Goal: Task Accomplishment & Management: Complete application form

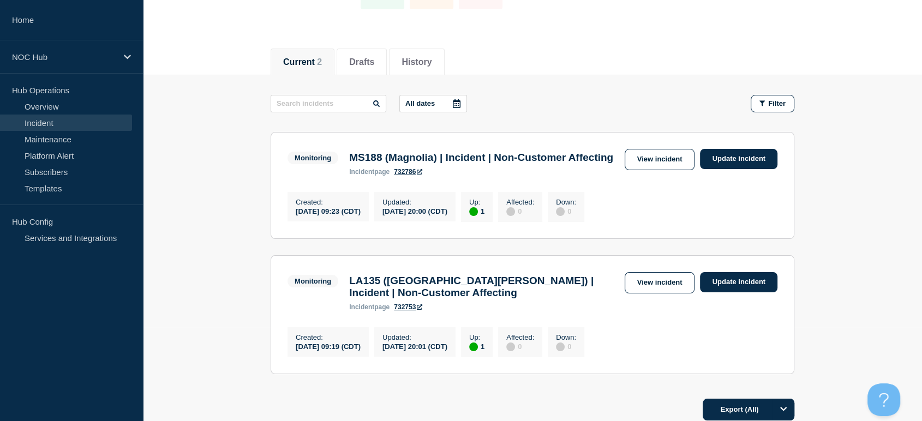
scroll to position [157, 0]
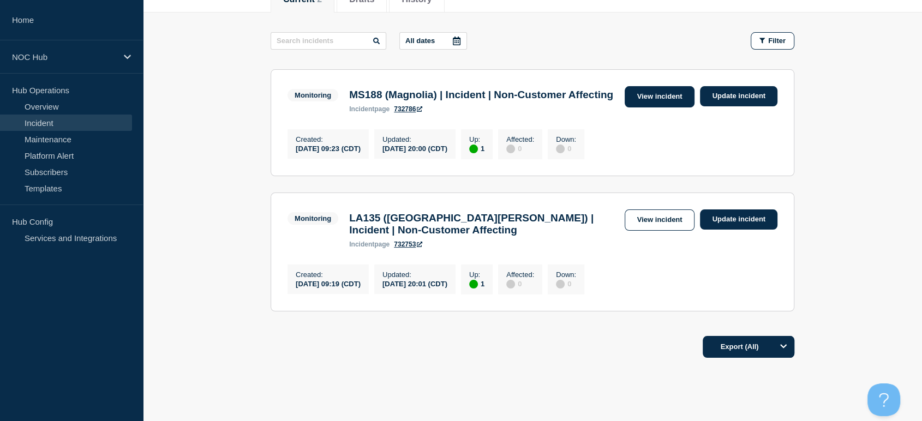
click at [654, 102] on link "View incident" at bounding box center [660, 96] width 70 height 21
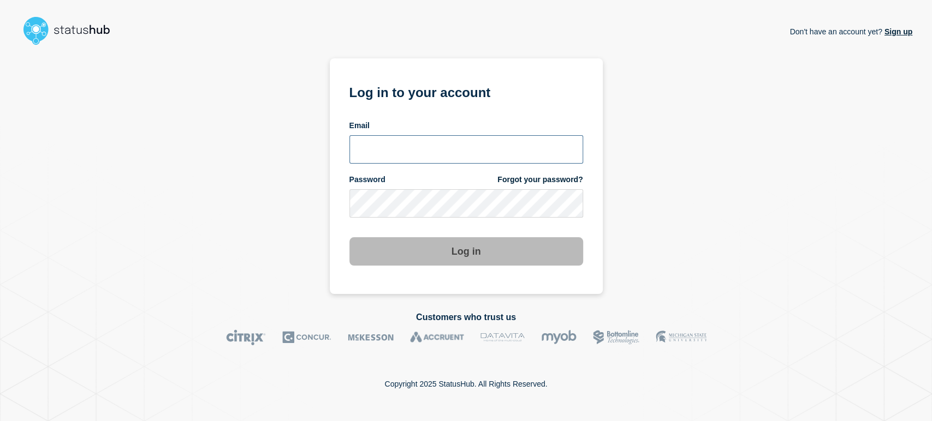
click at [383, 147] on input "email input" at bounding box center [466, 149] width 234 height 28
type input "sean.webb@conexon.us"
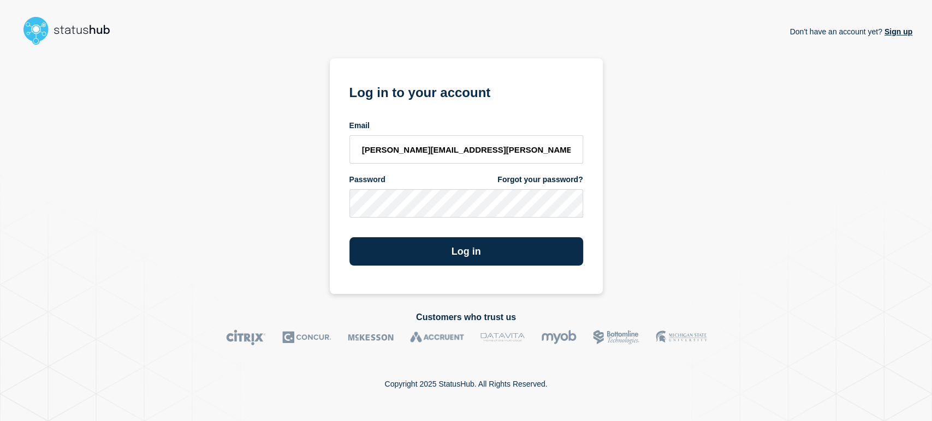
click at [349, 237] on button "Log in" at bounding box center [466, 251] width 234 height 28
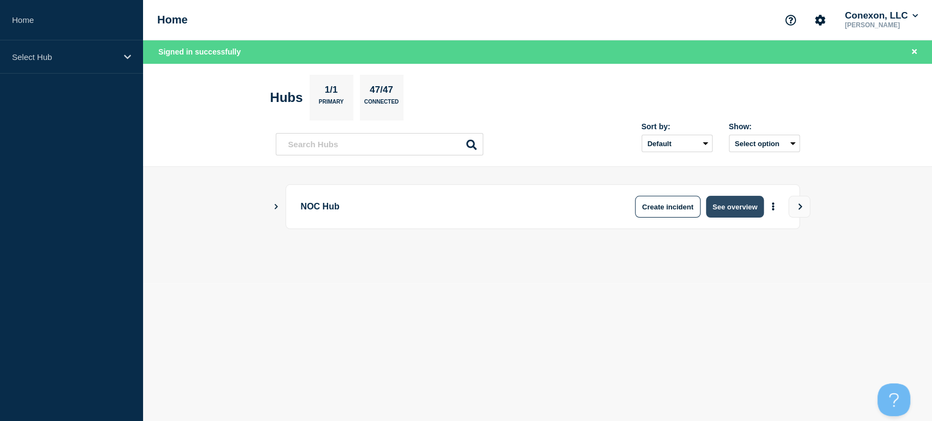
click at [725, 210] on button "See overview" at bounding box center [735, 207] width 58 height 22
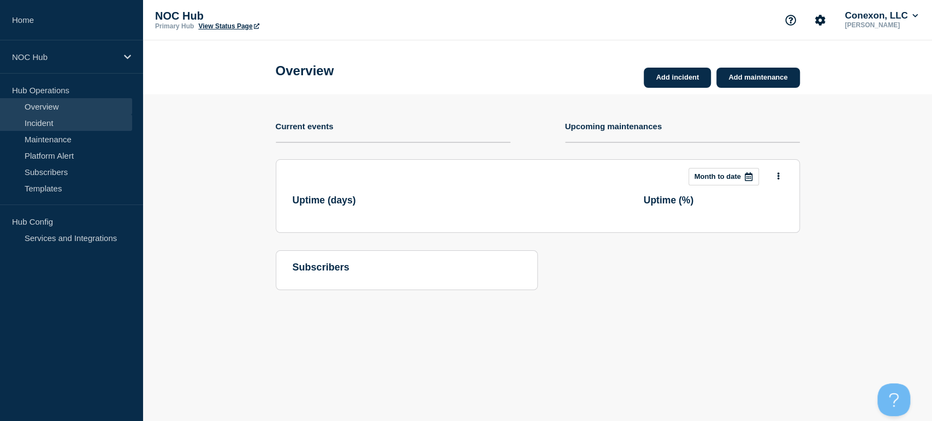
click at [61, 120] on link "Incident" at bounding box center [66, 123] width 132 height 16
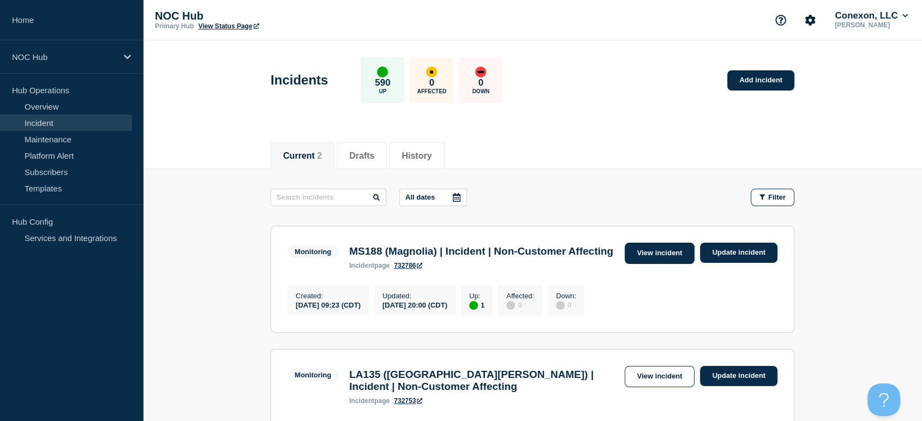
click at [666, 249] on link "View incident" at bounding box center [660, 253] width 70 height 21
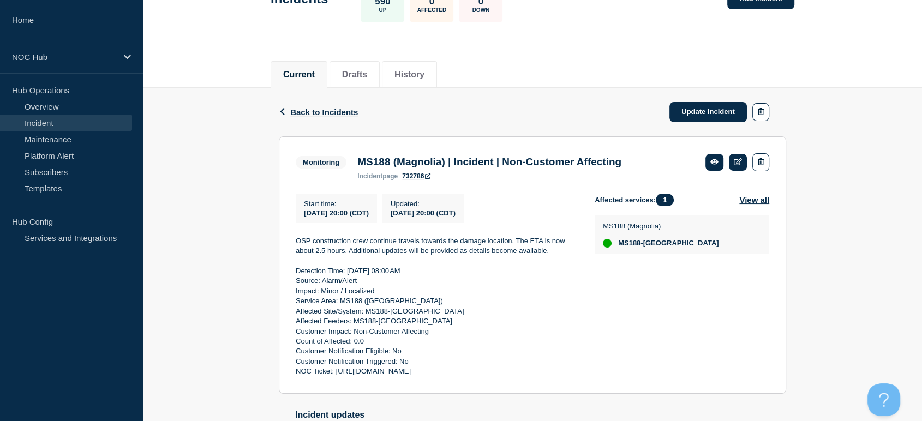
scroll to position [182, 0]
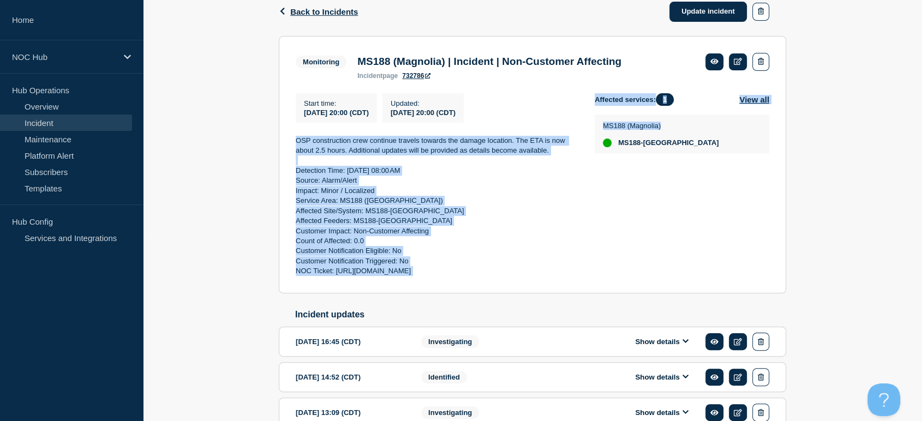
drag, startPoint x: 290, startPoint y: 140, endPoint x: 612, endPoint y: 284, distance: 352.5
click at [612, 284] on section "Monitoring MS188 (Magnolia) | Incident | Non-Customer Affecting incident page 7…" at bounding box center [533, 165] width 508 height 258
copy div "OSP construction crew continue travels towards the damage location. The ETA is …"
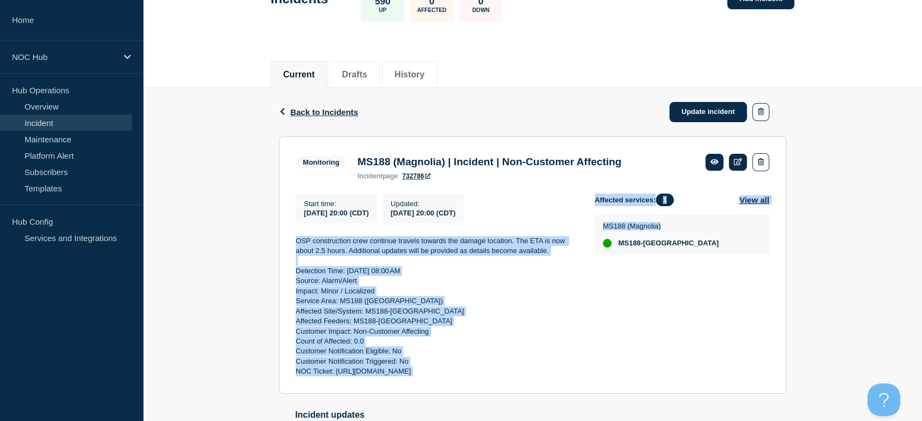
scroll to position [0, 0]
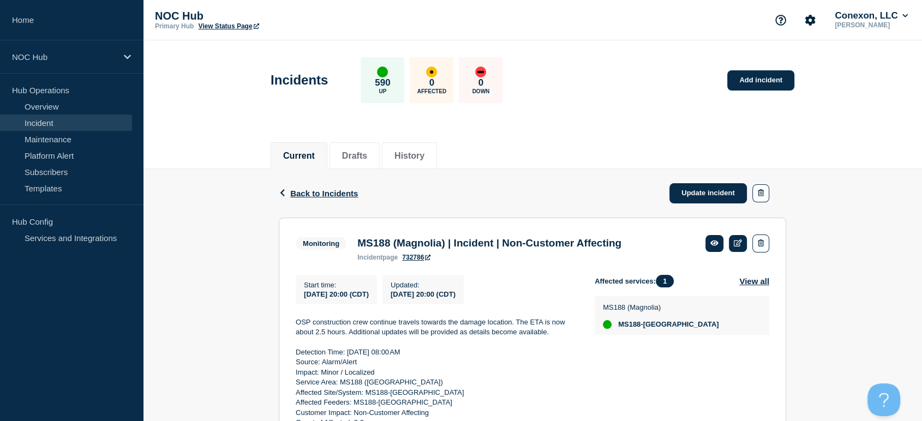
click at [739, 92] on div "Incidents 590 Up 0 Affected 0 Down Add incident" at bounding box center [533, 76] width 548 height 67
click at [739, 87] on link "Add incident" at bounding box center [760, 80] width 67 height 20
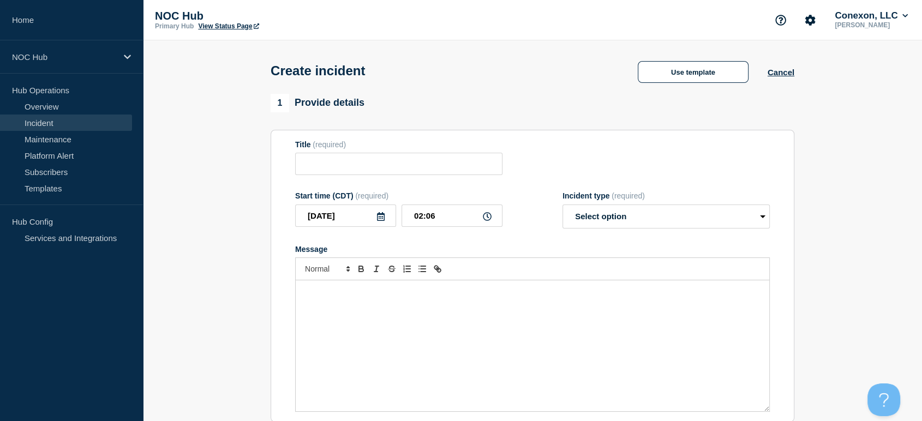
scroll to position [121, 0]
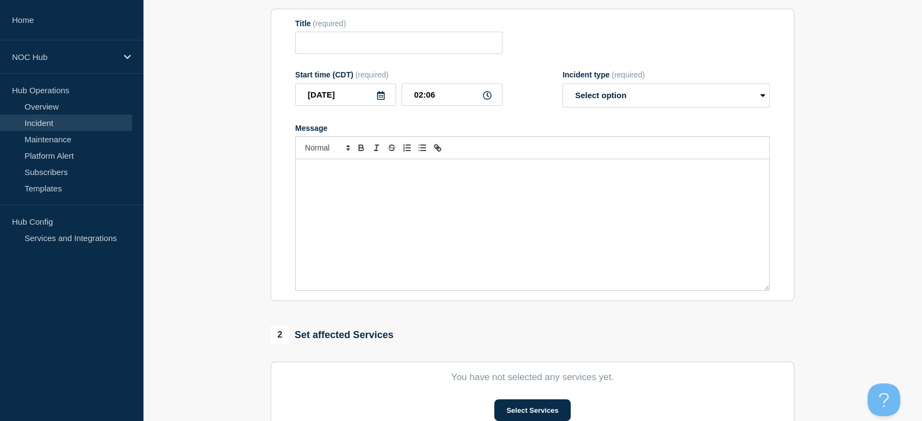
click at [433, 193] on div "Message" at bounding box center [533, 224] width 474 height 131
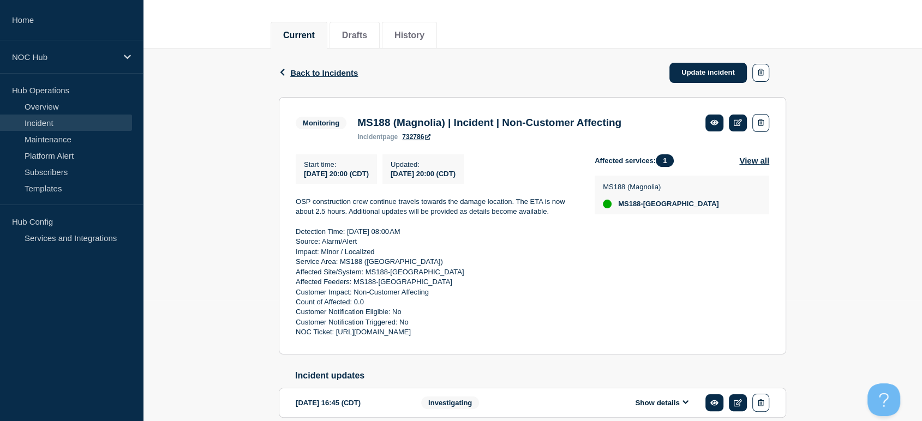
scroll to position [121, 0]
drag, startPoint x: 294, startPoint y: 201, endPoint x: 586, endPoint y: 334, distance: 320.9
click at [586, 334] on section "Monitoring MS188 (Magnolia) | Incident | Non-Customer Affecting incident page 7…" at bounding box center [533, 226] width 508 height 258
copy div "OSP construction crew continue travels towards the damage location. The ETA is …"
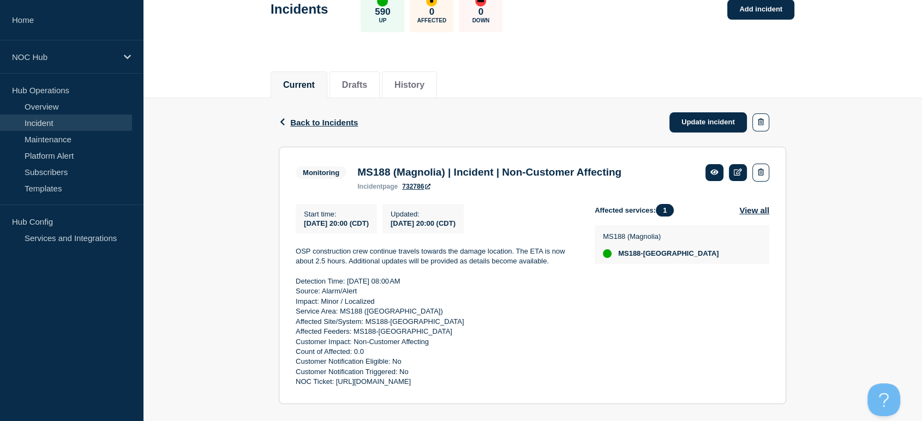
scroll to position [0, 0]
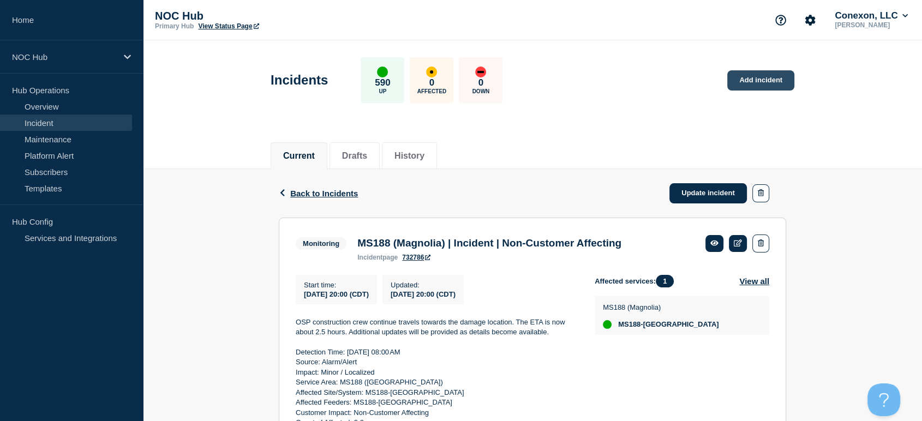
click at [745, 80] on link "Add incident" at bounding box center [760, 80] width 67 height 20
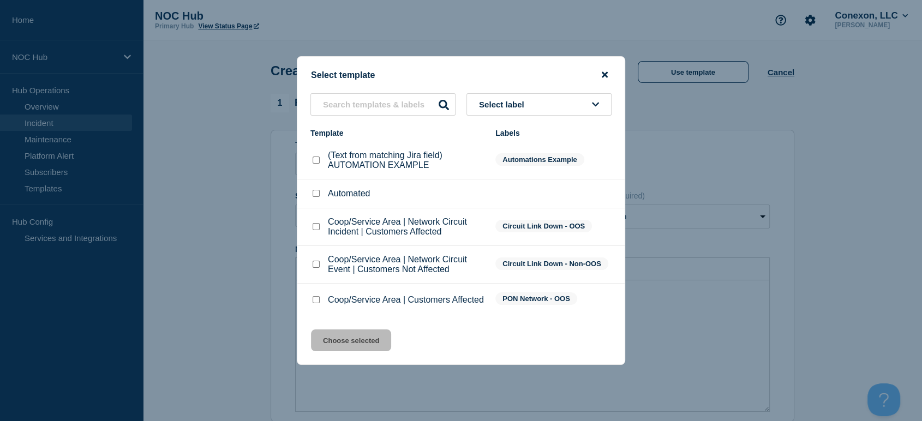
click at [605, 70] on icon "close button" at bounding box center [605, 74] width 6 height 9
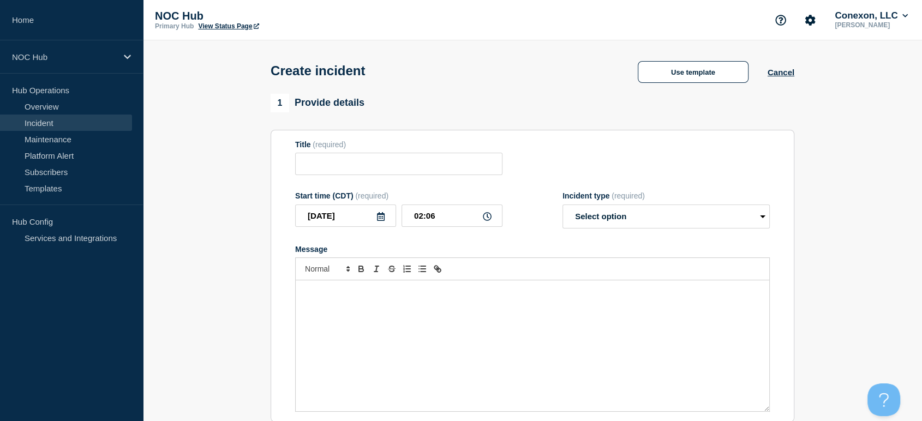
click at [375, 321] on div "Message" at bounding box center [533, 345] width 474 height 131
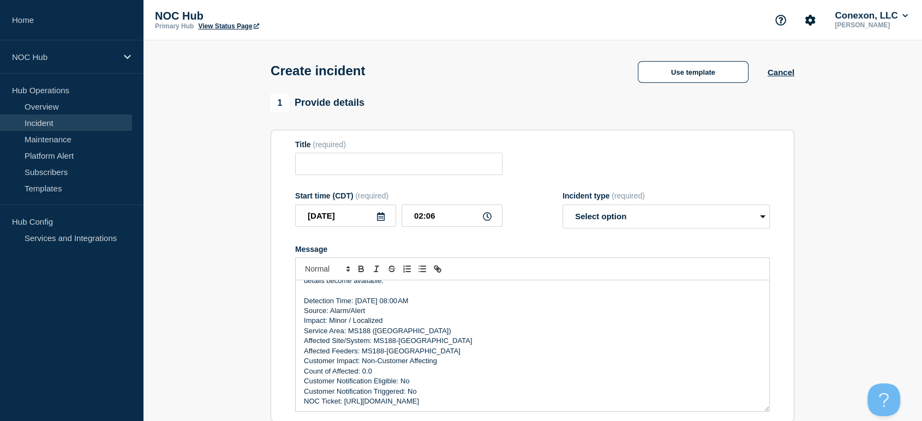
scroll to position [23, 0]
click at [351, 160] on input "Title" at bounding box center [398, 164] width 207 height 22
type input "C"
click at [784, 77] on button "Cancel" at bounding box center [781, 72] width 27 height 9
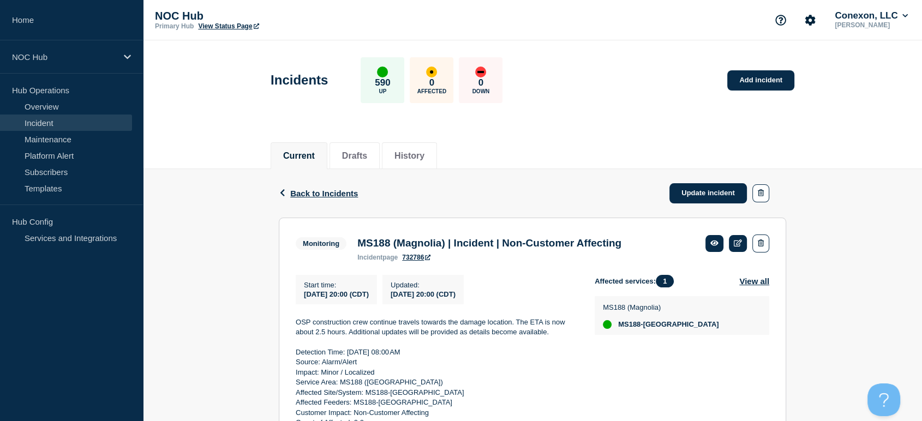
click at [63, 126] on link "Incident" at bounding box center [66, 123] width 132 height 16
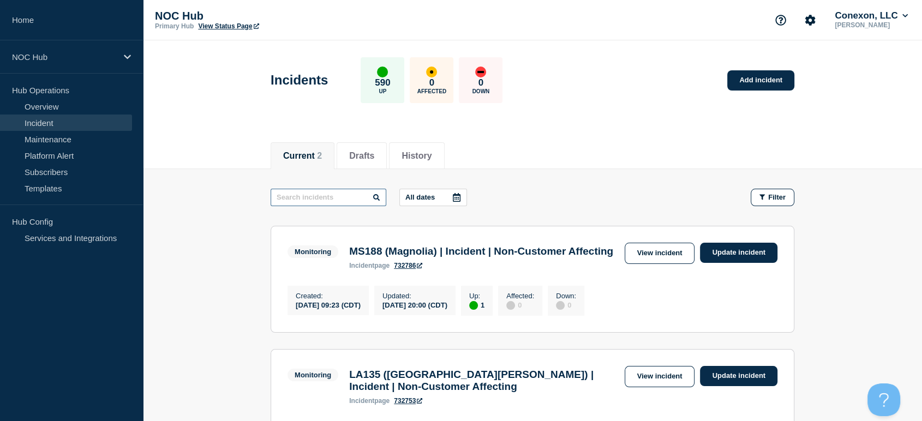
click at [315, 197] on input "text" at bounding box center [329, 197] width 116 height 17
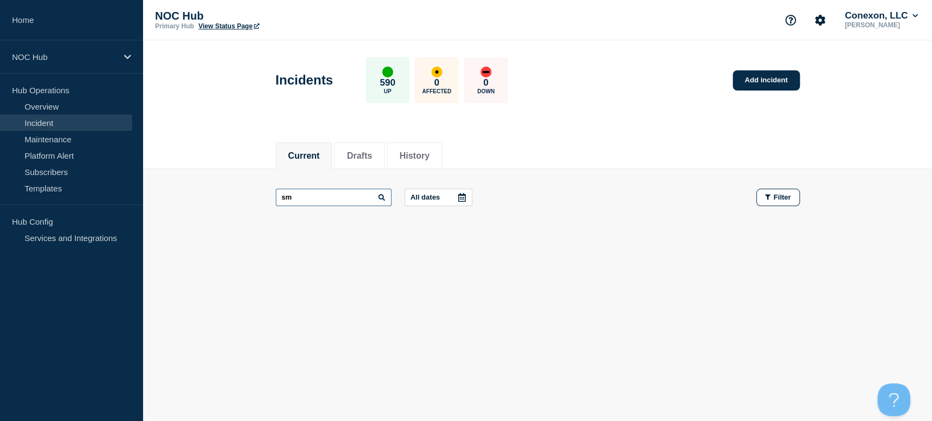
type input "s"
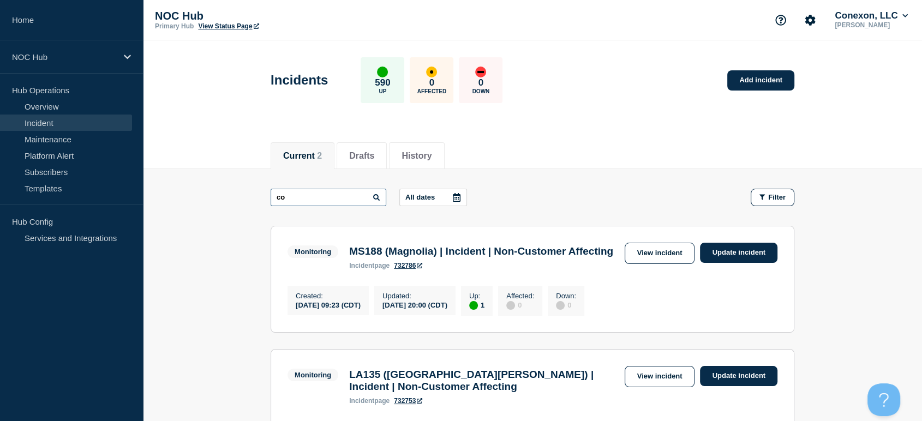
type input "c"
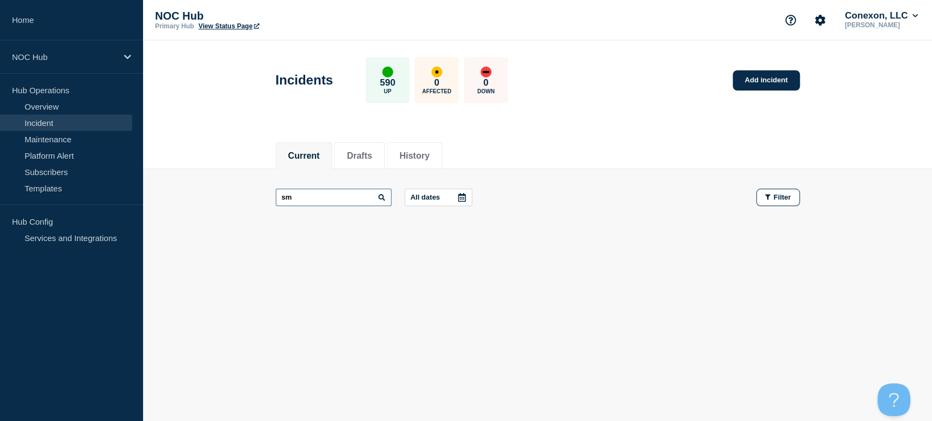
type input "s"
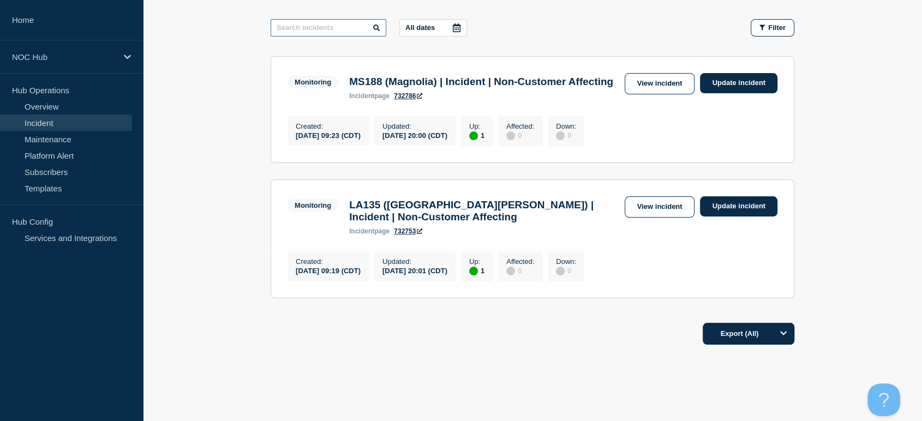
scroll to position [96, 0]
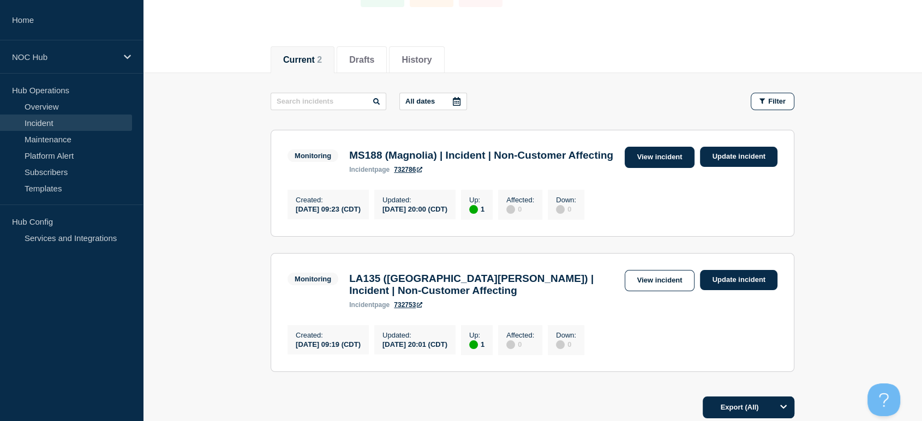
click at [630, 160] on link "View incident" at bounding box center [660, 157] width 70 height 21
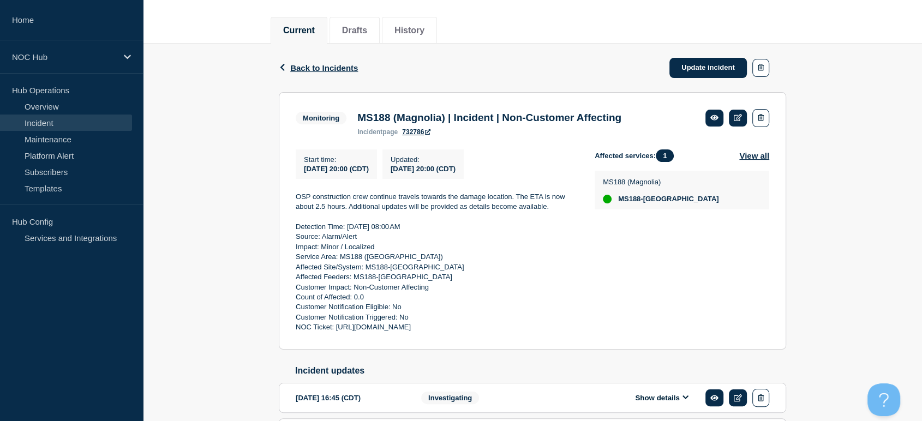
scroll to position [182, 0]
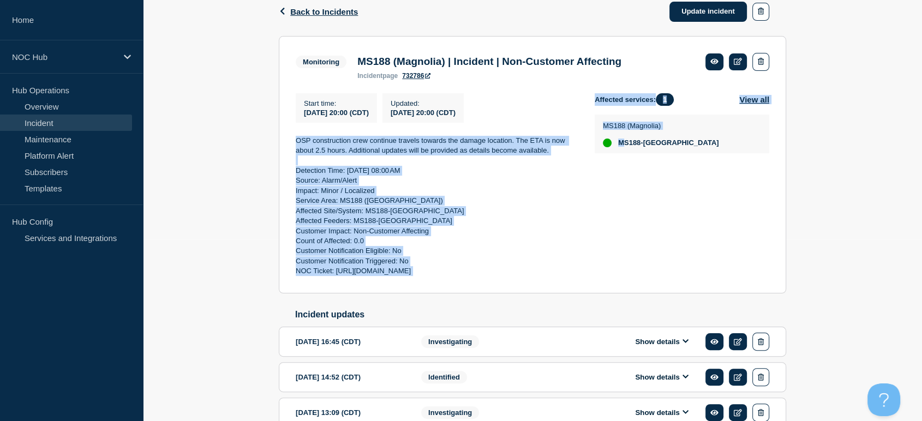
drag, startPoint x: 291, startPoint y: 141, endPoint x: 519, endPoint y: 256, distance: 255.3
click at [620, 291] on section "Monitoring MS188 (Magnolia) | Incident | Non-Customer Affecting incident page 7…" at bounding box center [533, 165] width 508 height 258
copy div "OSP construction crew continue travels towards the damage location. The ETA is …"
click at [387, 223] on p "Affected Feeders: MS188-[GEOGRAPHIC_DATA]" at bounding box center [437, 221] width 282 height 10
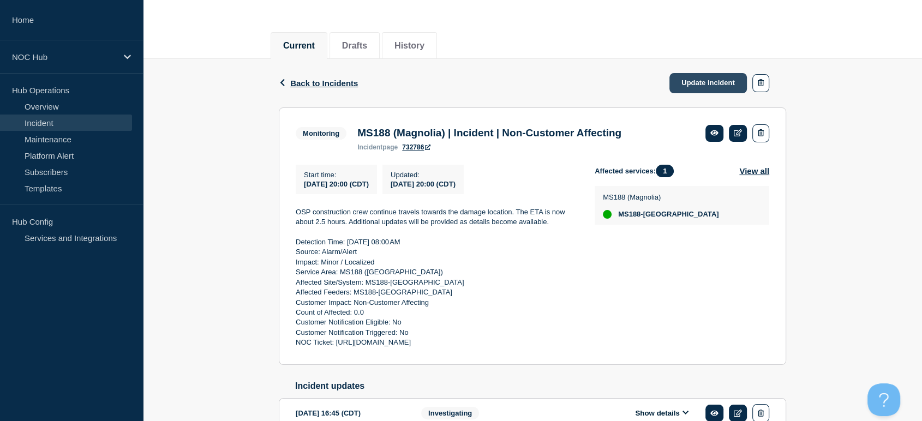
scroll to position [0, 0]
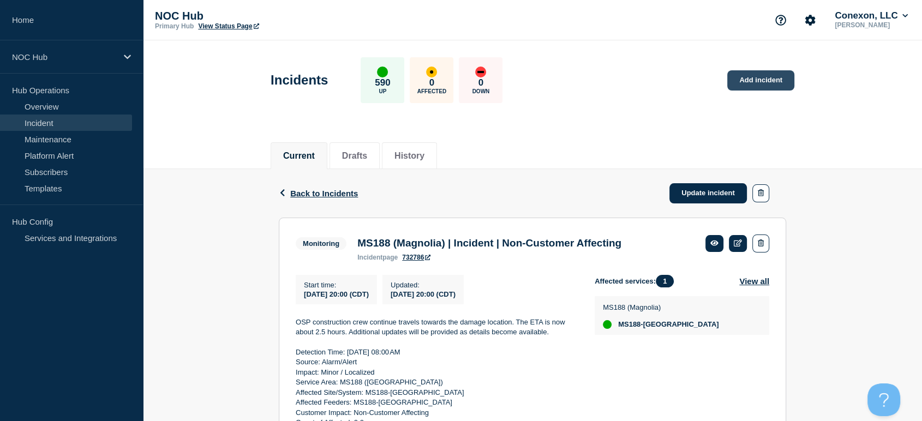
click at [741, 80] on link "Add incident" at bounding box center [760, 80] width 67 height 20
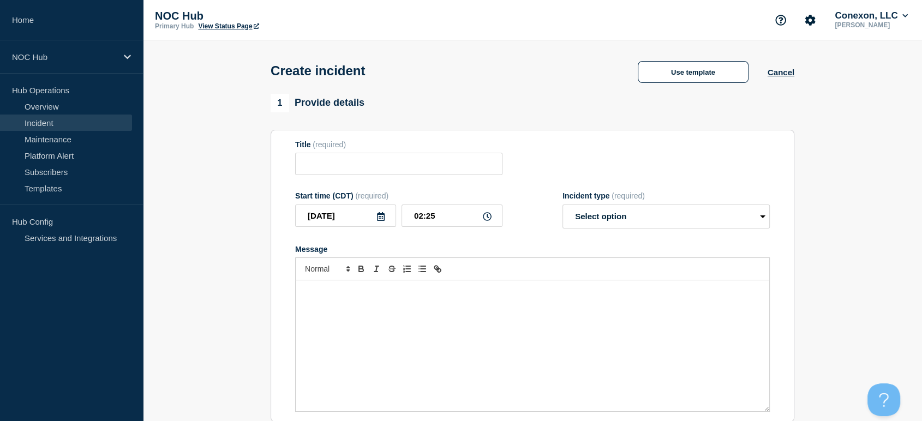
click at [402, 181] on form "Title (required) Start time (CDT) (required) [DATE] 02:25 Incident type (requir…" at bounding box center [532, 276] width 475 height 272
click at [398, 169] on input "Title" at bounding box center [398, 164] width 207 height 22
type input "Conexon | Incident | Not Customer Affecting"
click at [511, 325] on div "Message" at bounding box center [533, 345] width 474 height 131
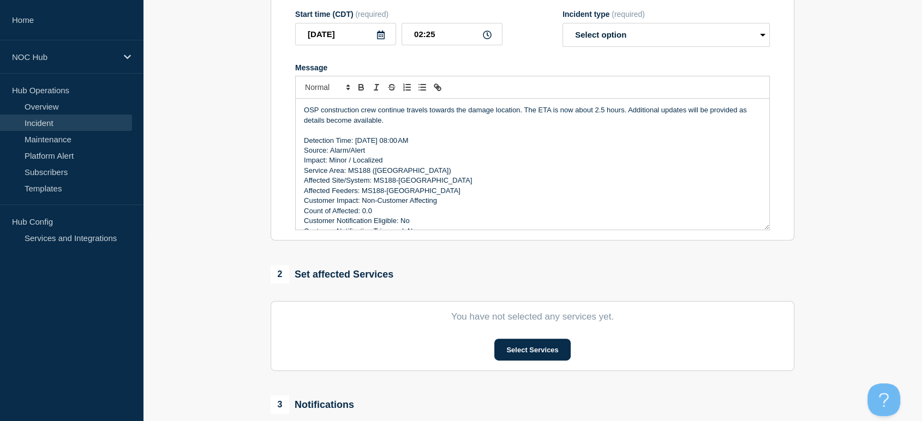
click at [406, 143] on p "Detection Time: [DATE] 08:00 AM" at bounding box center [532, 141] width 457 height 10
click at [420, 144] on p "Detection Time: [DATE] 16:00 AM" at bounding box center [532, 141] width 457 height 10
click at [422, 144] on p "Detection Time: [DATE] 16:00 AM" at bounding box center [532, 141] width 457 height 10
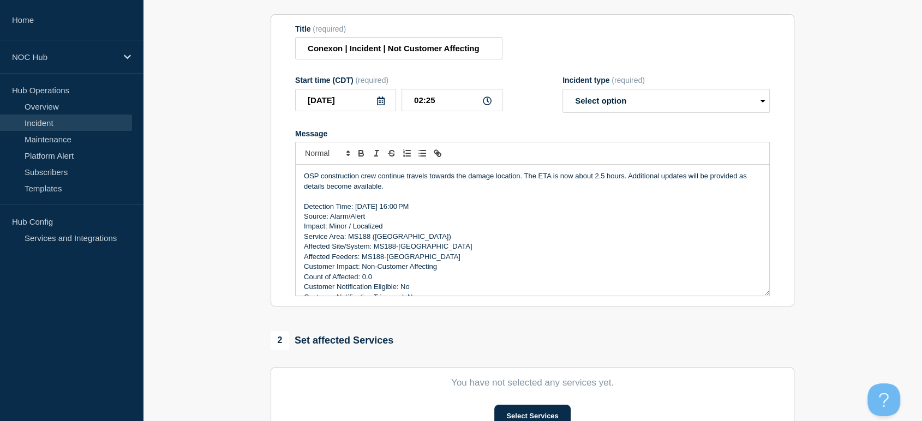
scroll to position [182, 0]
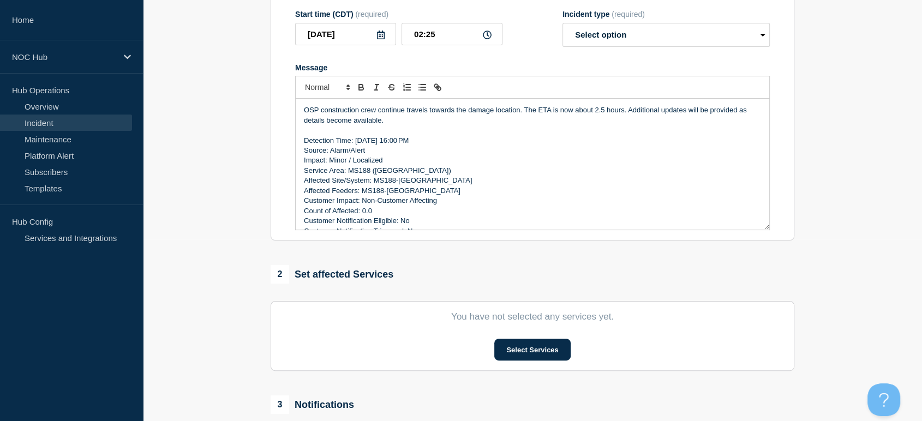
click at [405, 144] on p "Detection Time: [DATE] 16:00 PM" at bounding box center [532, 141] width 457 height 10
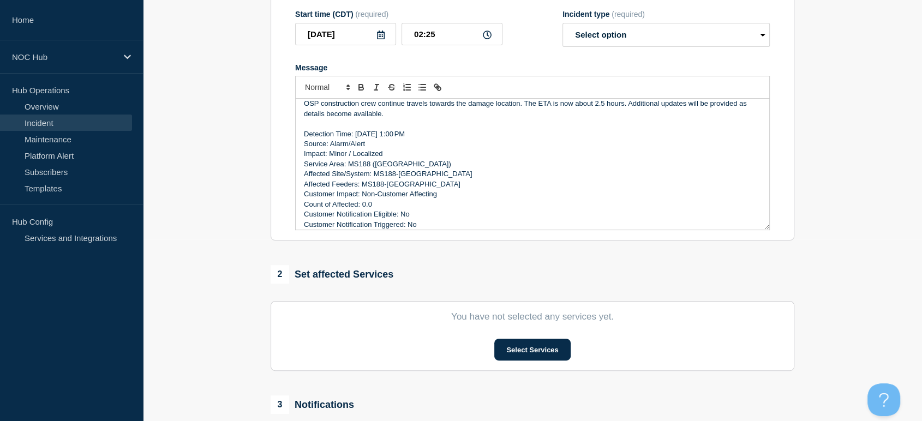
scroll to position [0, 0]
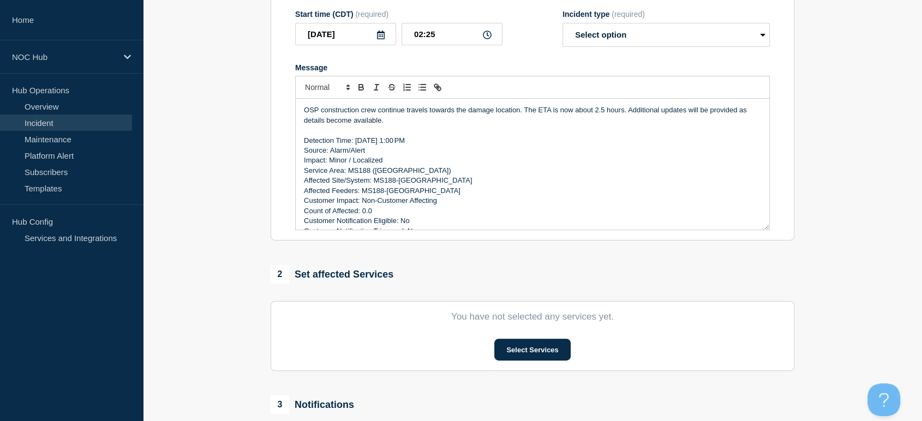
click at [402, 142] on p "Detection Time: [DATE] 1:00 PM" at bounding box center [532, 141] width 457 height 10
click at [408, 172] on p "Service Area: MS188 ([GEOGRAPHIC_DATA])" at bounding box center [532, 171] width 457 height 10
drag, startPoint x: 398, startPoint y: 172, endPoint x: 350, endPoint y: 172, distance: 48.0
click at [350, 172] on p "Service Area: MS188 ([GEOGRAPHIC_DATA])" at bounding box center [532, 171] width 457 height 10
drag, startPoint x: 422, startPoint y: 183, endPoint x: 375, endPoint y: 188, distance: 47.2
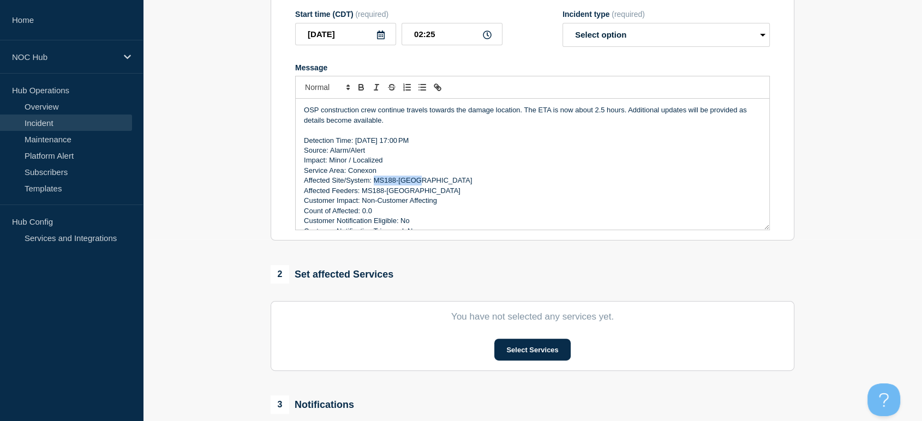
click at [375, 186] on p "Affected Site/System: MS188-[GEOGRAPHIC_DATA]" at bounding box center [532, 181] width 457 height 10
click at [411, 193] on p "Affected Feeders: MS188-[GEOGRAPHIC_DATA]" at bounding box center [532, 191] width 457 height 10
drag, startPoint x: 410, startPoint y: 192, endPoint x: 369, endPoint y: 193, distance: 41.5
click at [369, 193] on p "Affected Feeders: MS188-[GEOGRAPHIC_DATA]" at bounding box center [532, 191] width 457 height 10
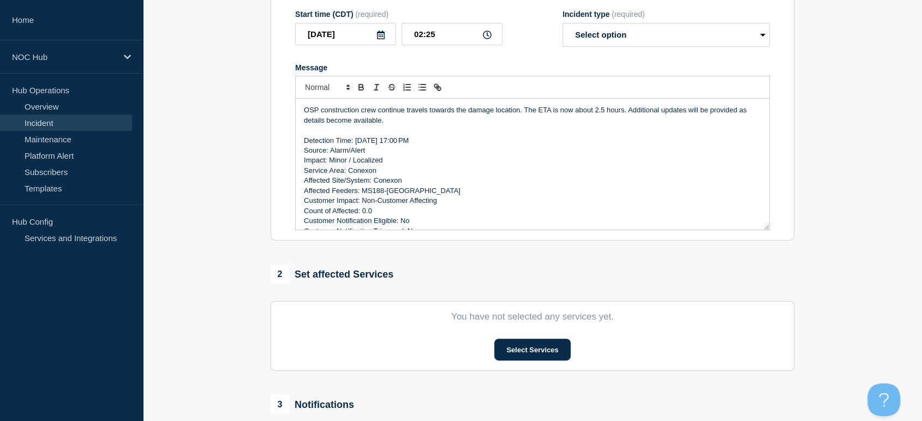
click at [411, 192] on p "Affected Feeders: MS188-[GEOGRAPHIC_DATA]" at bounding box center [532, 191] width 457 height 10
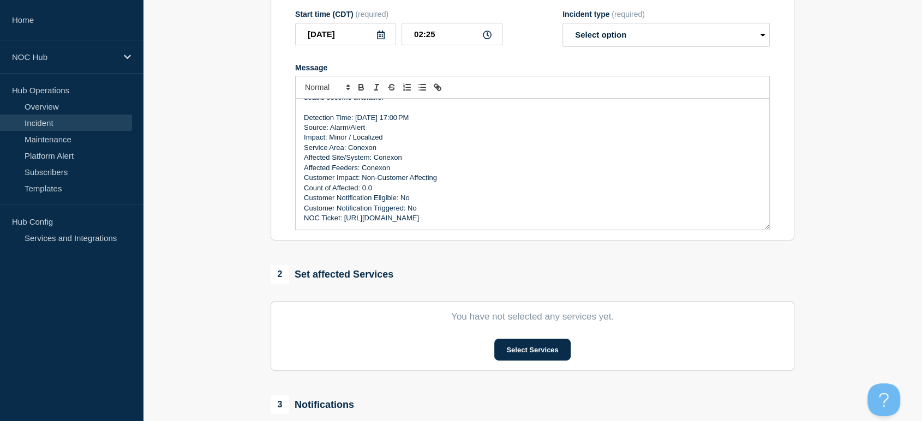
scroll to position [242, 0]
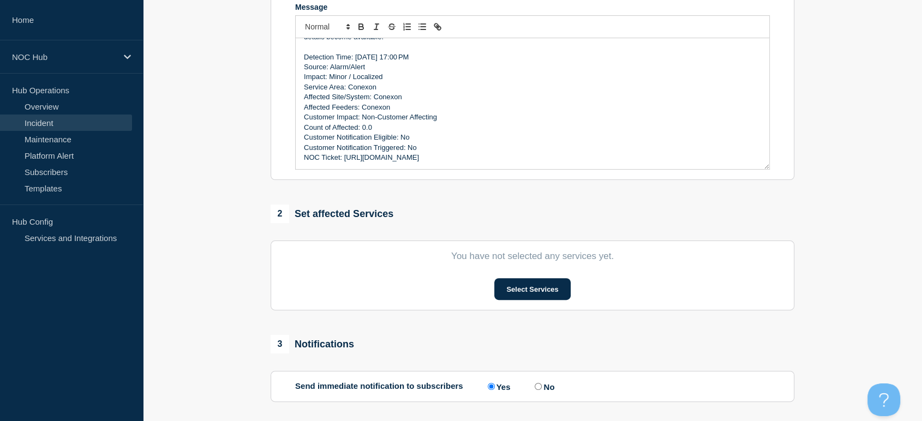
click at [583, 161] on p "NOC Ticket: [URL][DOMAIN_NAME]" at bounding box center [532, 158] width 457 height 10
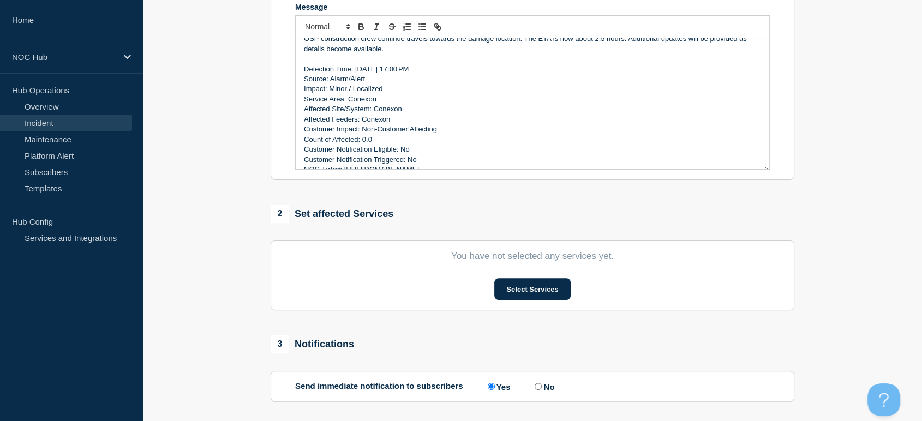
scroll to position [0, 0]
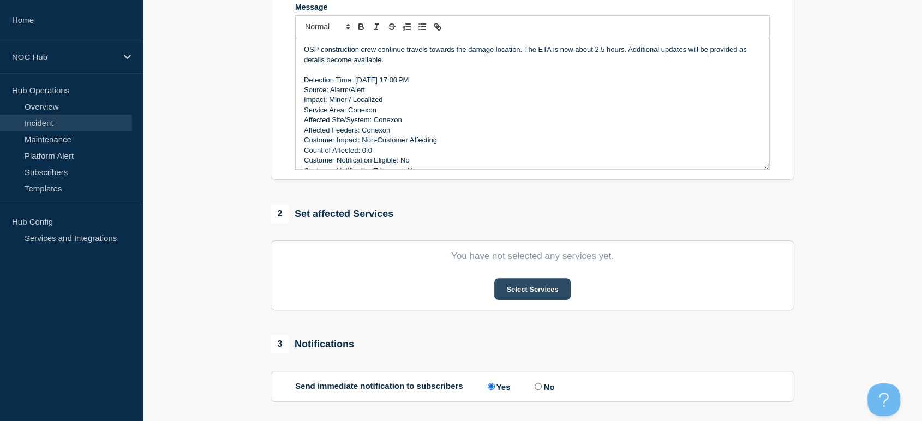
click at [522, 288] on button "Select Services" at bounding box center [532, 289] width 76 height 22
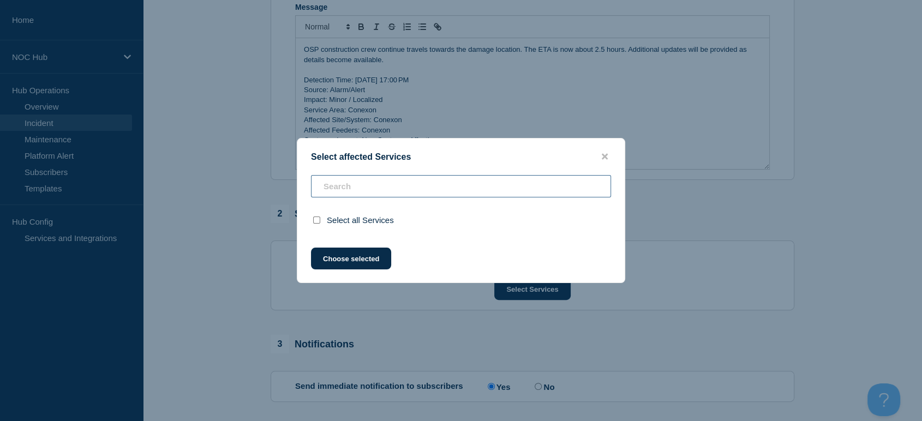
click at [389, 190] on div "Select all Services" at bounding box center [460, 204] width 327 height 59
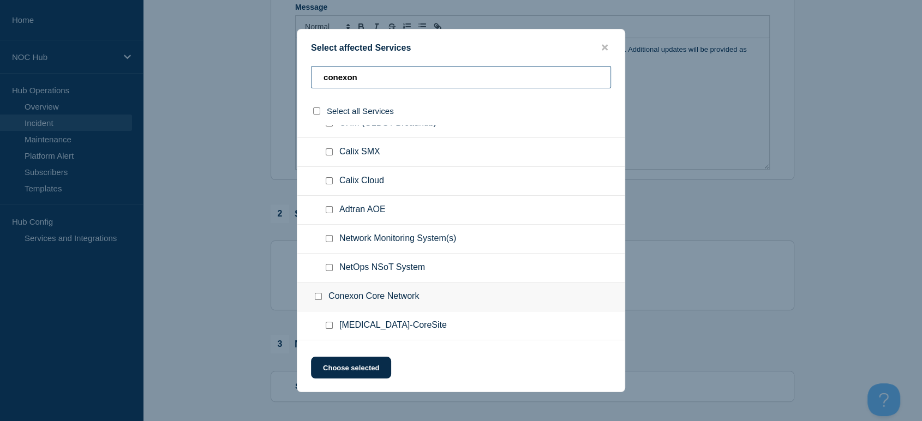
scroll to position [422, 0]
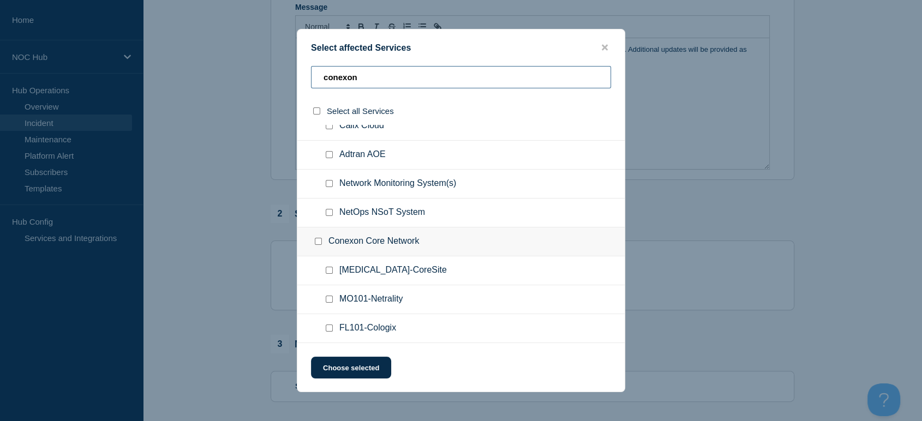
type input "conexon"
click at [327, 185] on input "Network Monitoring System(s) checkbox" at bounding box center [329, 183] width 7 height 7
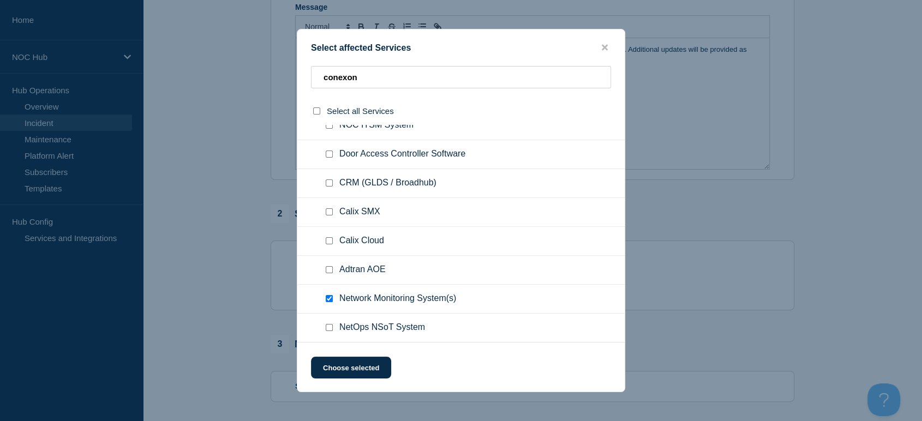
scroll to position [301, 0]
click at [329, 302] on input "Network Monitoring System(s) checkbox" at bounding box center [329, 300] width 7 height 7
checkbox input "false"
click at [327, 218] on input "Calix SMX checkbox" at bounding box center [329, 214] width 7 height 7
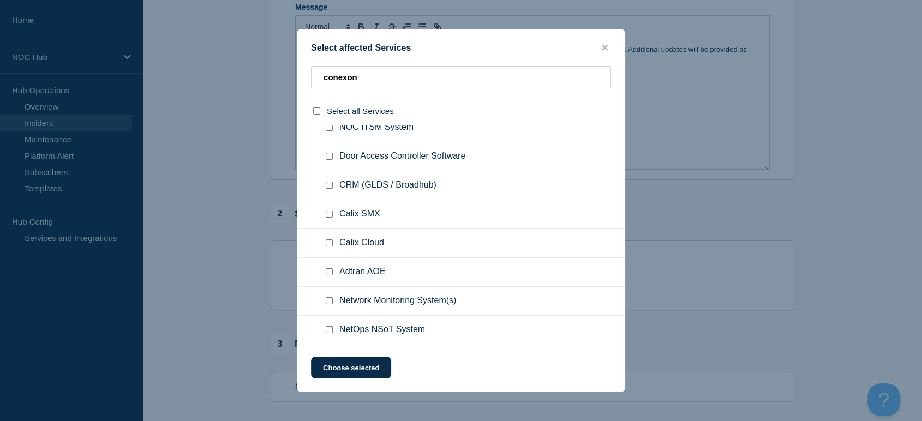
click at [328, 215] on input "Calix SMX checkbox" at bounding box center [329, 214] width 7 height 7
checkbox input "true"
click at [354, 373] on button "Choose selected" at bounding box center [351, 368] width 80 height 22
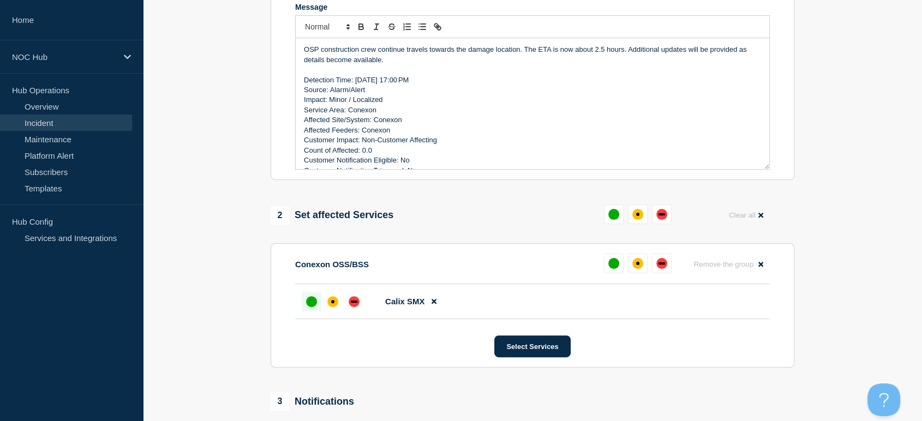
click at [311, 297] on div at bounding box center [312, 302] width 20 height 20
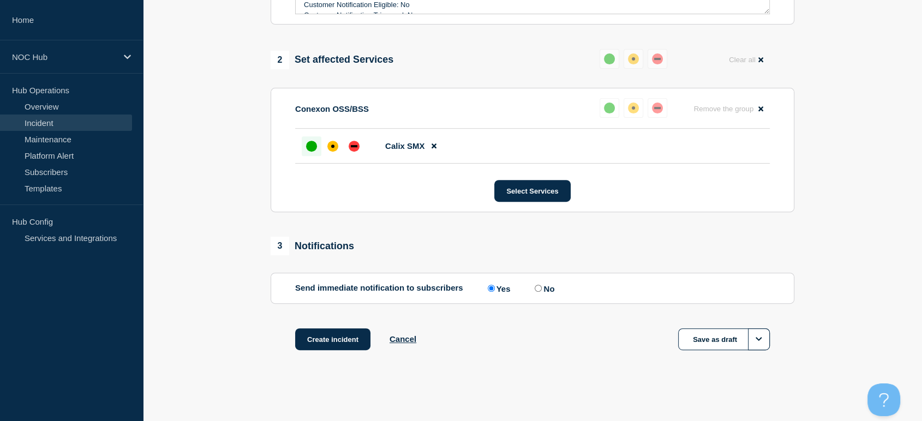
click at [540, 290] on input "No" at bounding box center [538, 288] width 7 height 7
radio input "true"
radio input "false"
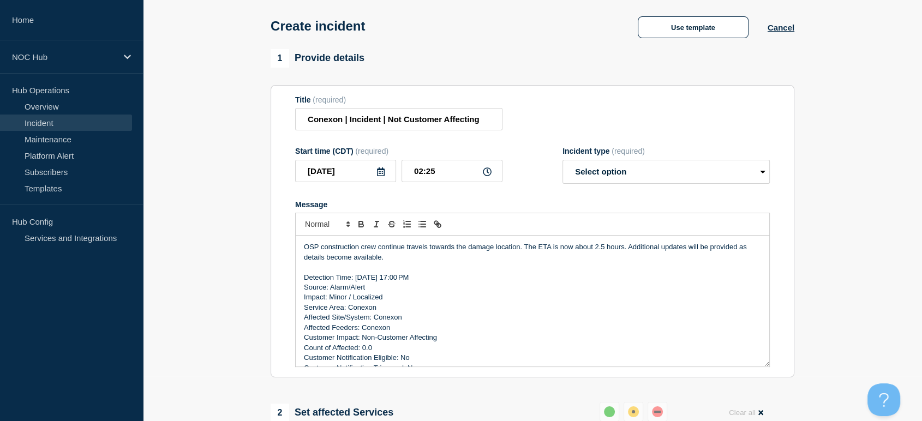
scroll to position [37, 0]
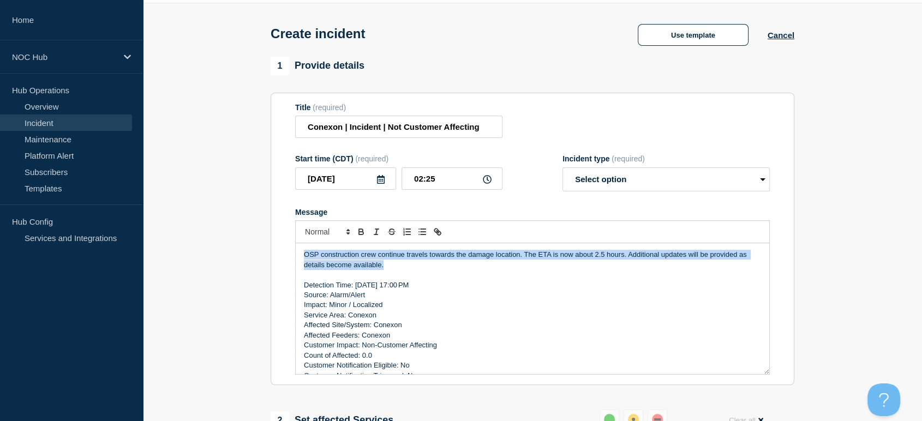
drag, startPoint x: 388, startPoint y: 270, endPoint x: 295, endPoint y: 254, distance: 94.6
click at [295, 254] on div "OSP construction crew continue travels towards the damage location. The ETA is …" at bounding box center [532, 309] width 475 height 132
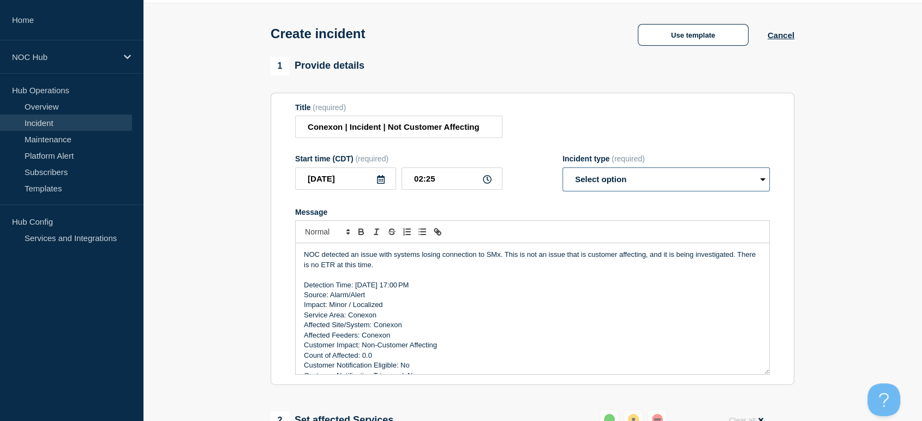
click at [640, 178] on select "Select option Investigating Identified Monitoring" at bounding box center [666, 180] width 207 height 24
select select "investigating"
click at [563, 170] on select "Select option Investigating Identified Monitoring" at bounding box center [666, 180] width 207 height 24
drag, startPoint x: 451, startPoint y: 183, endPoint x: 353, endPoint y: 187, distance: 98.8
click at [355, 188] on div "[DATE] 02:25" at bounding box center [398, 179] width 207 height 22
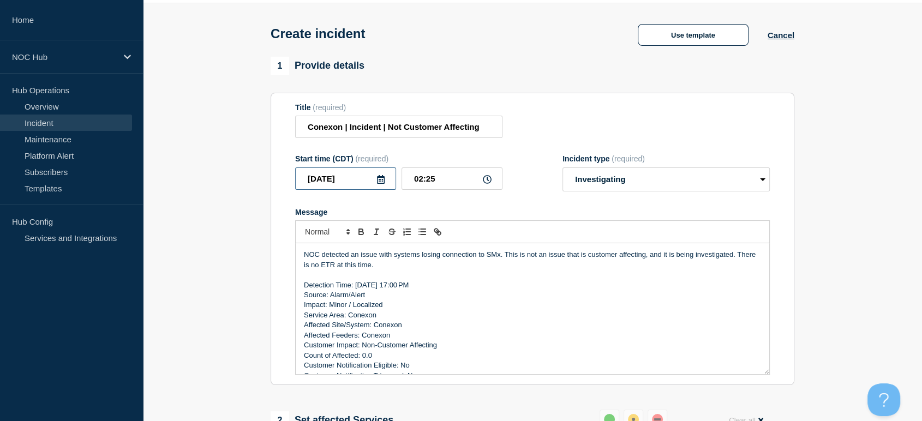
click at [386, 184] on input "[DATE]" at bounding box center [345, 179] width 101 height 22
click at [384, 180] on icon at bounding box center [381, 179] width 9 height 9
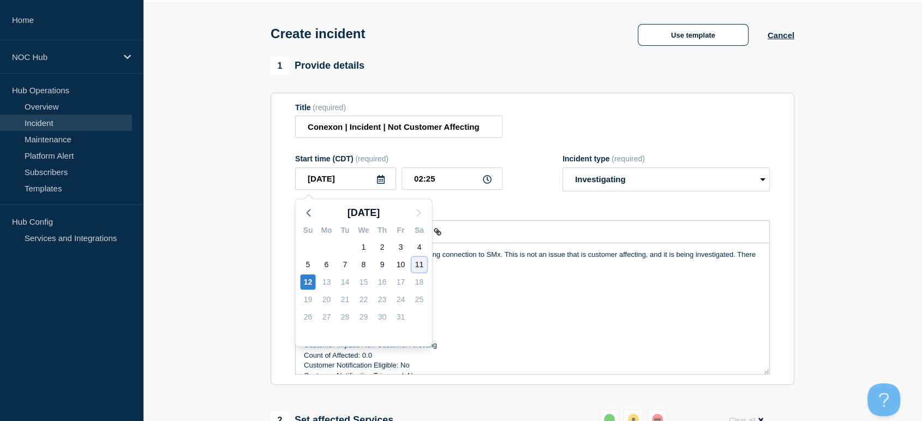
click at [414, 265] on div "11" at bounding box center [418, 264] width 15 height 15
type input "[DATE]"
click at [414, 265] on div "[DATE] Su Mo Tu We Th Fr Sa 28 29 30 1 2 3 4 5 6 7 8 9 10 11 12 13 14 15 16 17 …" at bounding box center [364, 270] width 138 height 154
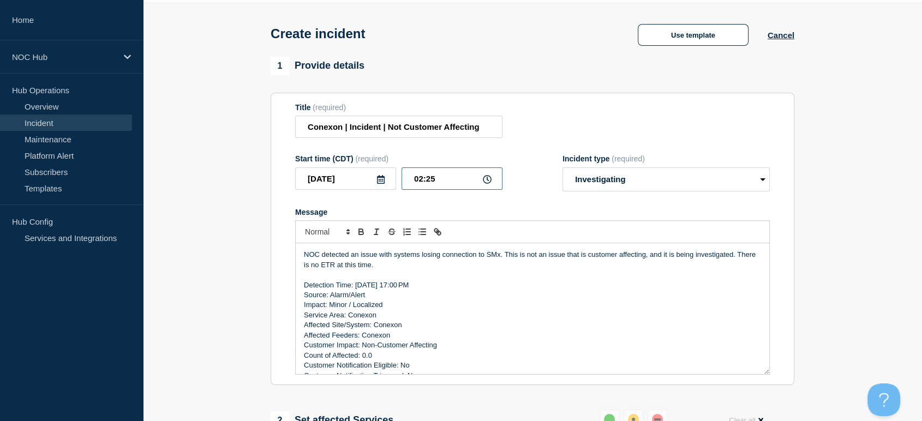
click at [446, 186] on input "02:25" at bounding box center [452, 179] width 101 height 22
drag, startPoint x: 446, startPoint y: 186, endPoint x: 406, endPoint y: 183, distance: 39.9
click at [406, 183] on input "02:25" at bounding box center [452, 179] width 101 height 22
click at [492, 187] on input "02:25" at bounding box center [452, 179] width 101 height 22
drag, startPoint x: 447, startPoint y: 182, endPoint x: 391, endPoint y: 187, distance: 55.9
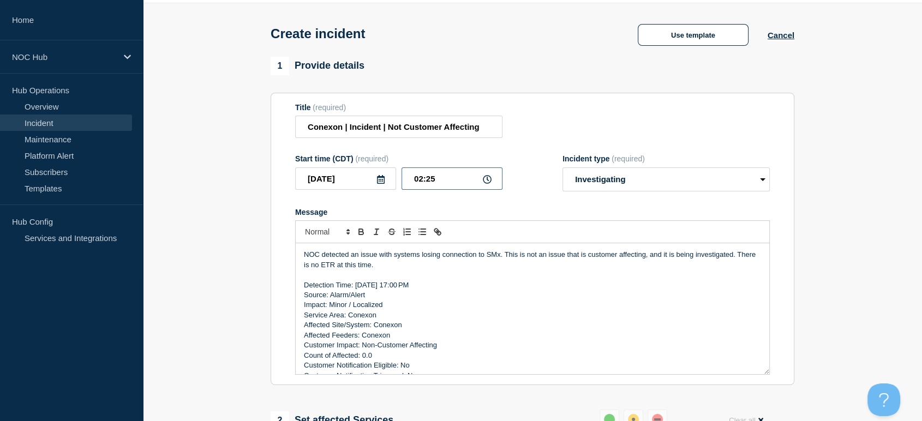
click at [391, 187] on div "[DATE] 02:25" at bounding box center [398, 179] width 207 height 22
type input "17:00"
click at [477, 79] on div "1 Provide details Title (required) Conexon | Incident | Not Customer Affecting …" at bounding box center [533, 221] width 524 height 329
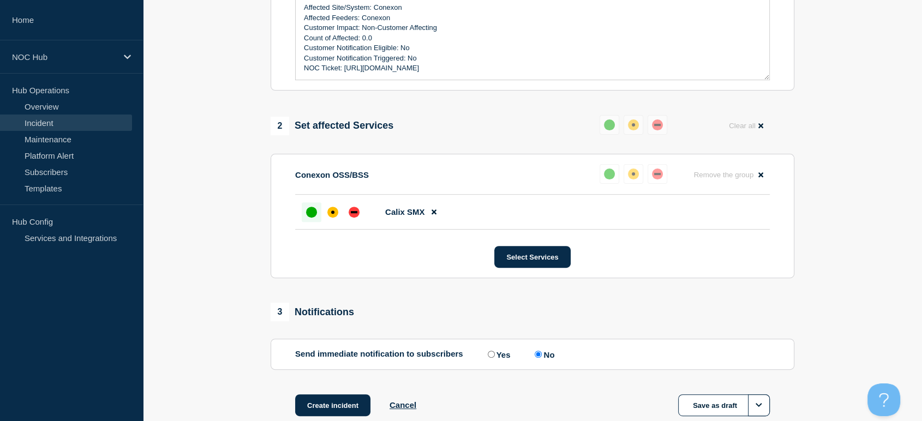
scroll to position [401, 0]
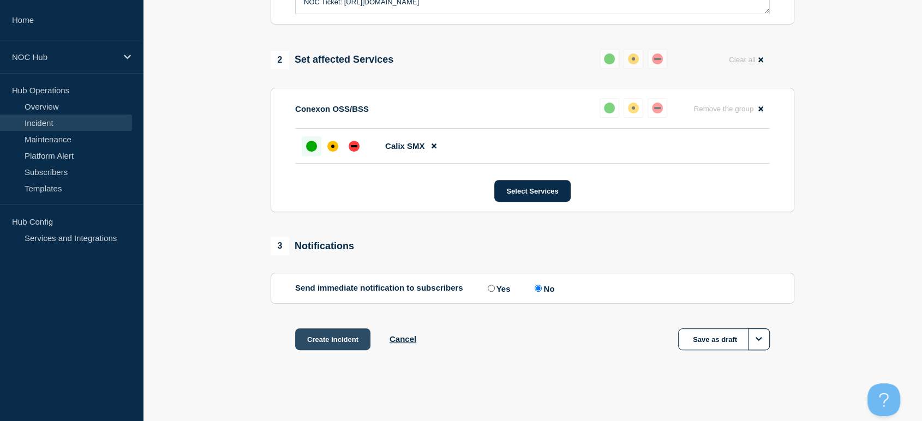
click at [312, 337] on button "Create incident" at bounding box center [332, 340] width 75 height 22
